Goal: Information Seeking & Learning: Learn about a topic

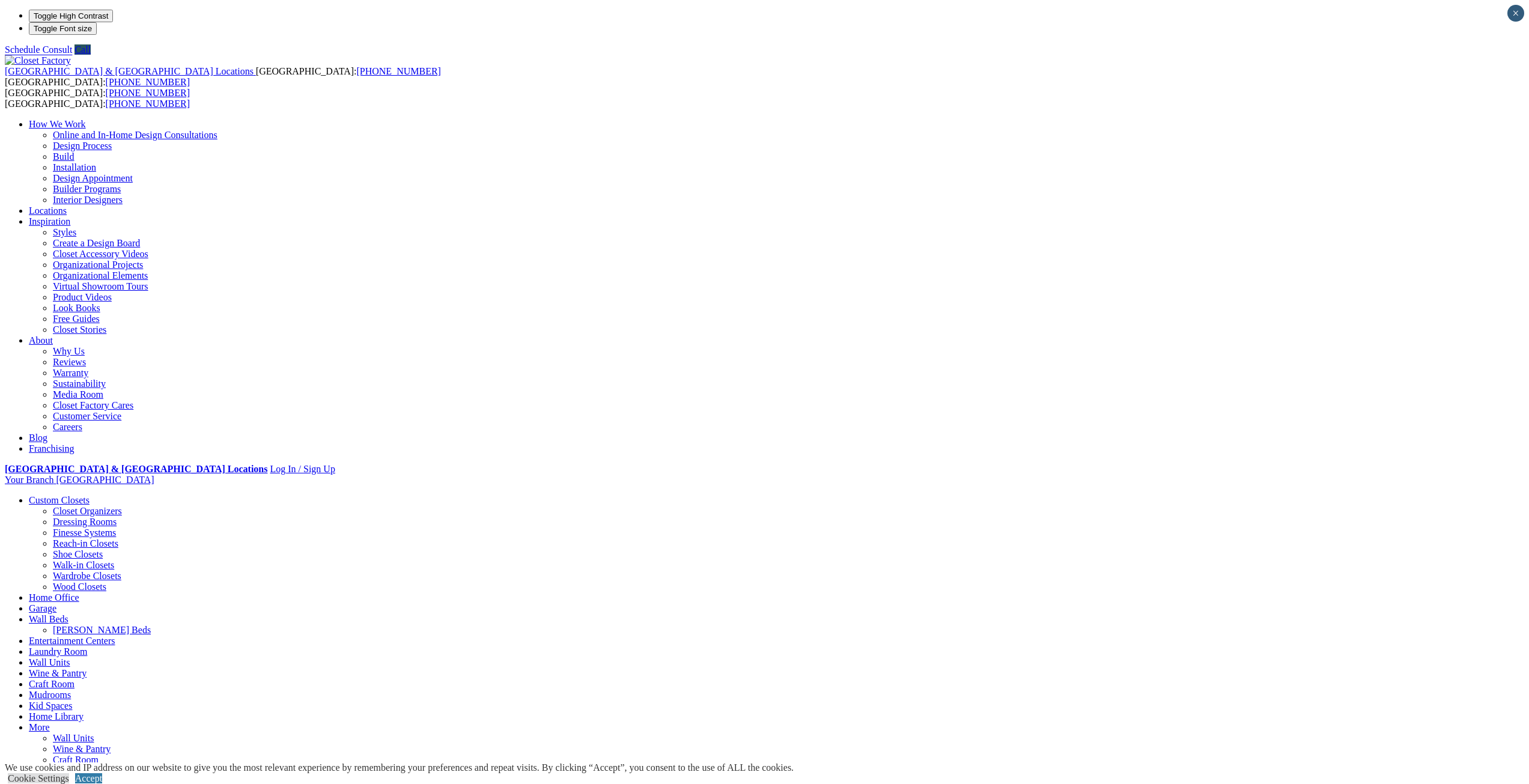
click at [83, 711] on link "Home Library" at bounding box center [56, 716] width 55 height 10
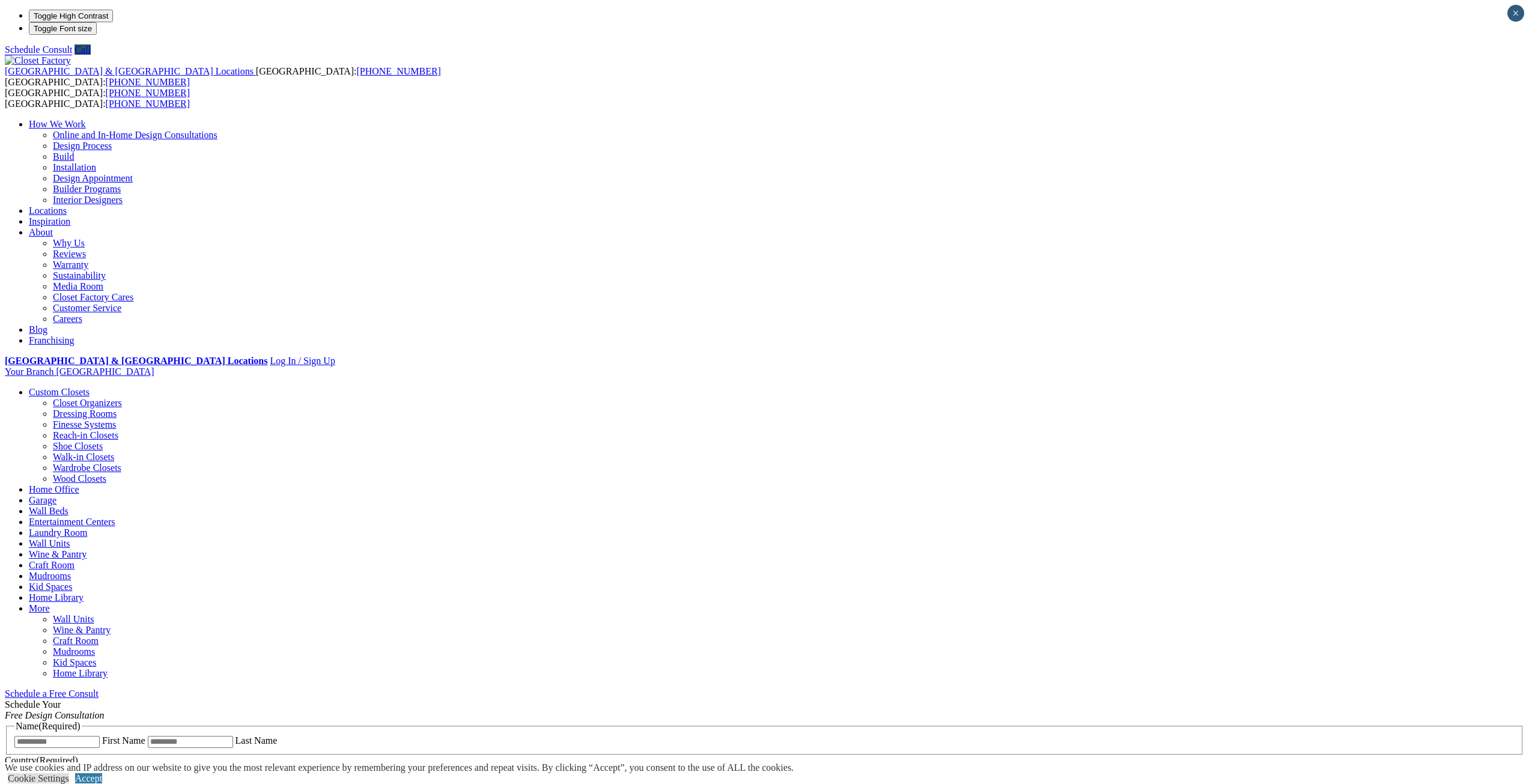
click at [119, 430] on link "Reach-in Closets" at bounding box center [86, 435] width 65 height 10
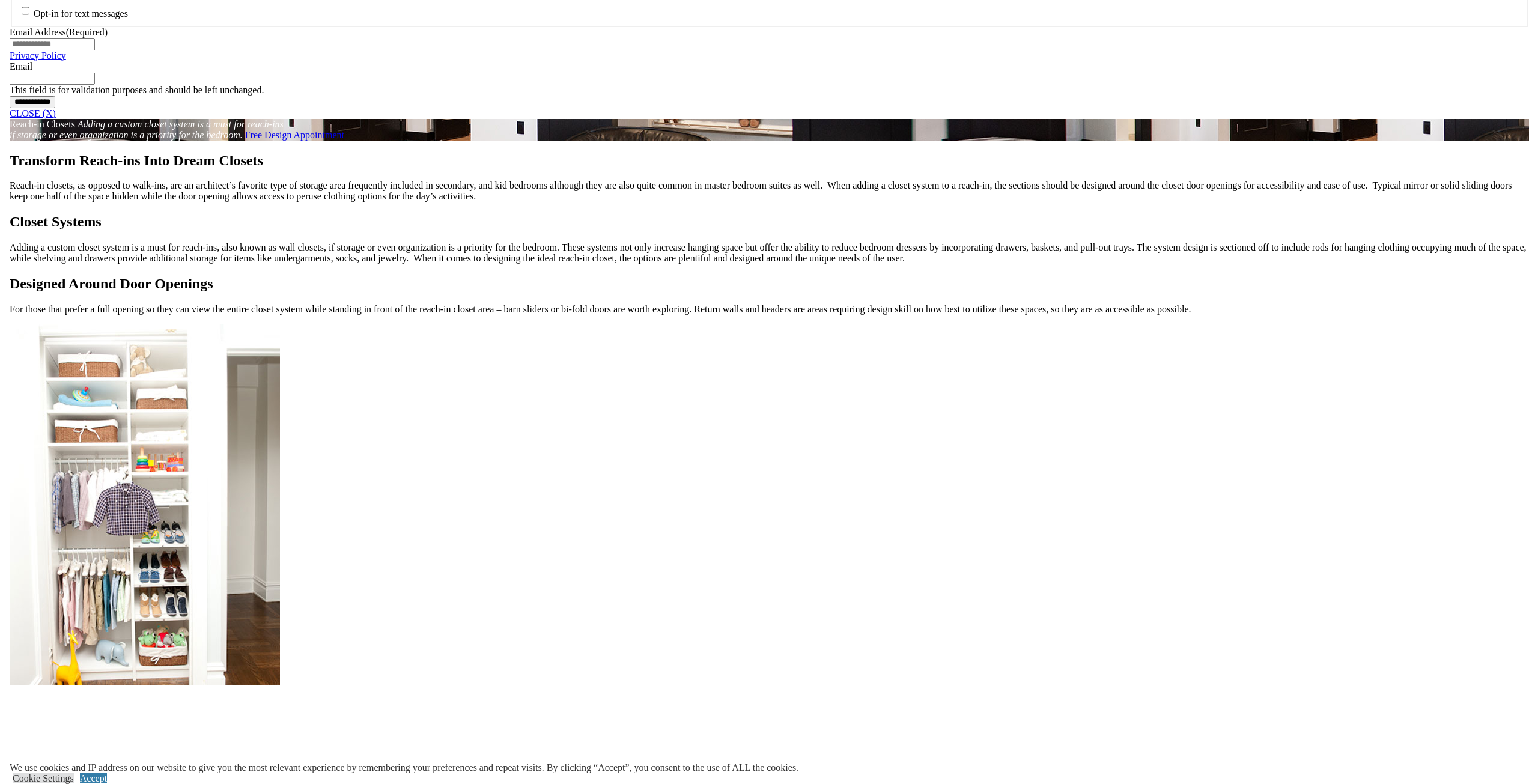
scroll to position [1021, 0]
